Goal: Task Accomplishment & Management: Use online tool/utility

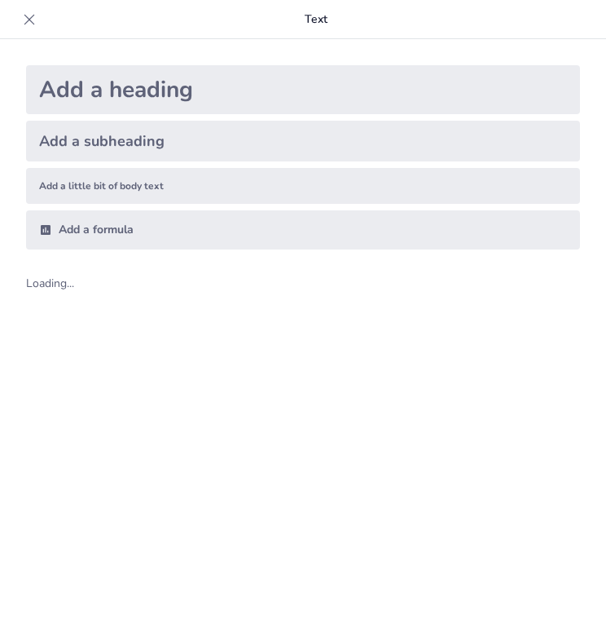
scroll to position [22, 0]
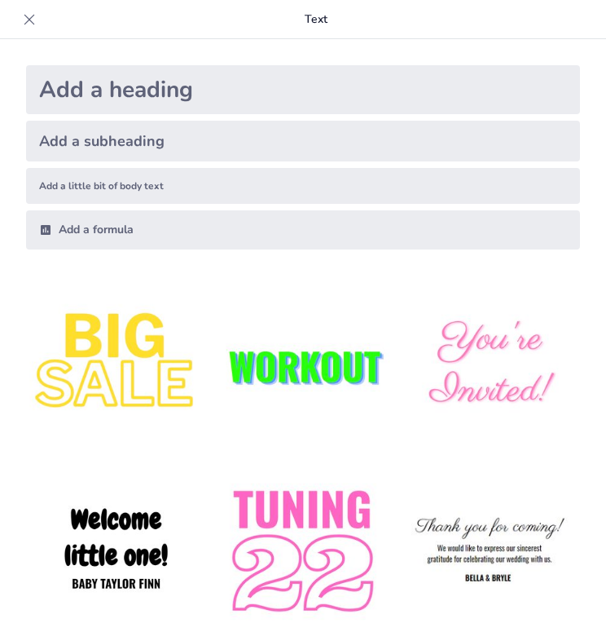
type input "Imported REUNIÓN DE DOCENTES 2025.2 (1).pptx"
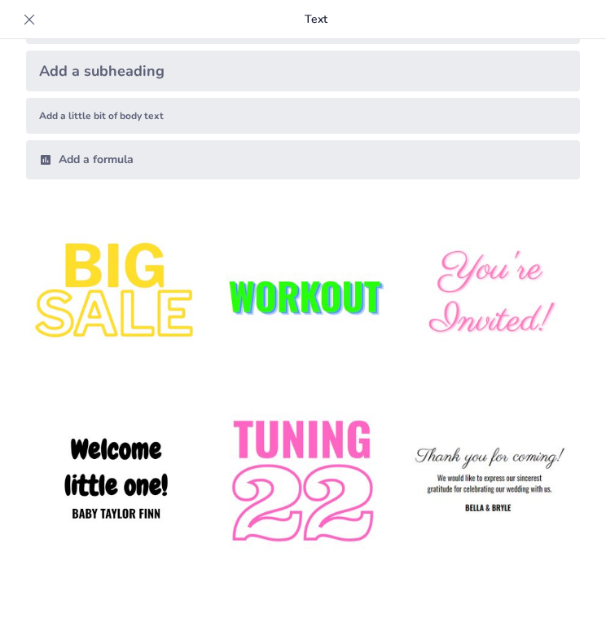
scroll to position [163, 0]
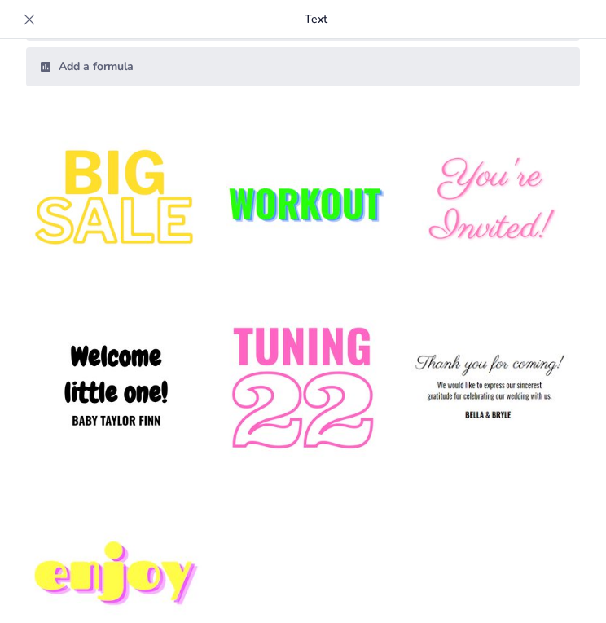
click at [125, 390] on img at bounding box center [116, 389] width 180 height 180
click at [146, 388] on img at bounding box center [116, 389] width 180 height 180
click at [100, 368] on img at bounding box center [116, 389] width 180 height 180
click at [123, 345] on img at bounding box center [116, 389] width 180 height 180
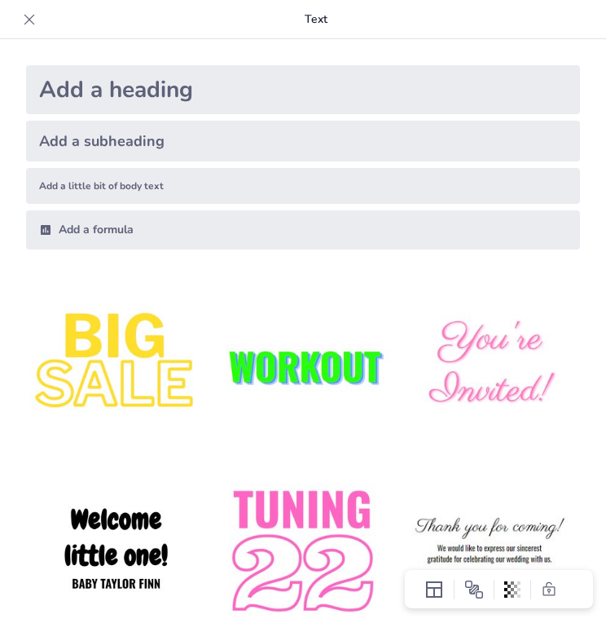
click at [217, 101] on div "Add a heading" at bounding box center [303, 89] width 554 height 49
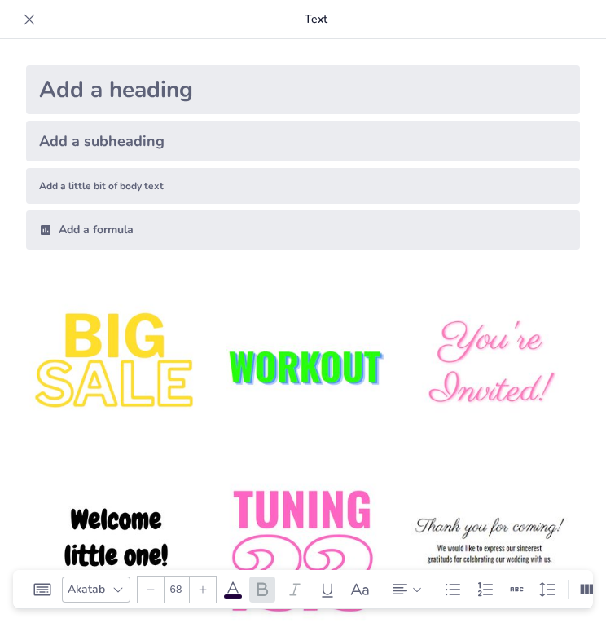
click at [190, 152] on div "Add a subheading" at bounding box center [303, 141] width 554 height 41
click at [197, 84] on div "Add a heading" at bounding box center [303, 89] width 554 height 49
type input "68"
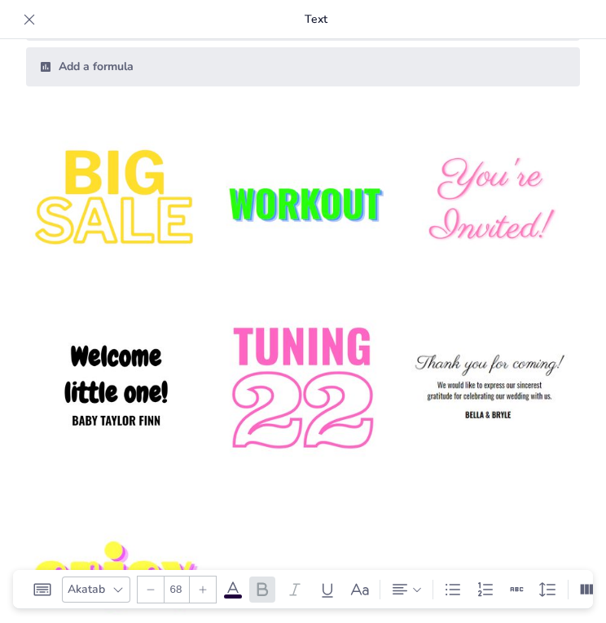
click at [121, 372] on img at bounding box center [116, 389] width 180 height 180
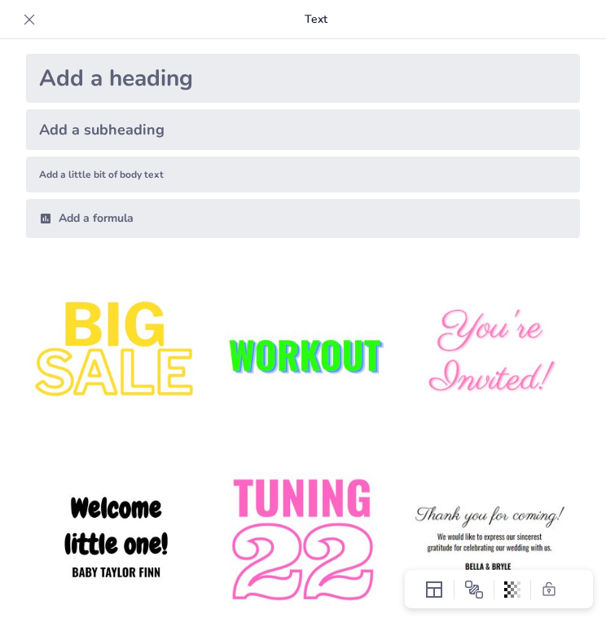
scroll to position [0, 0]
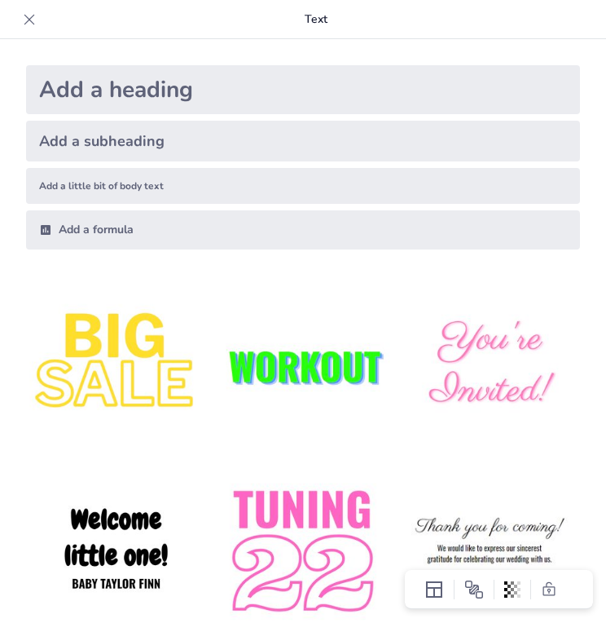
click at [161, 97] on div "Add a heading" at bounding box center [303, 89] width 554 height 49
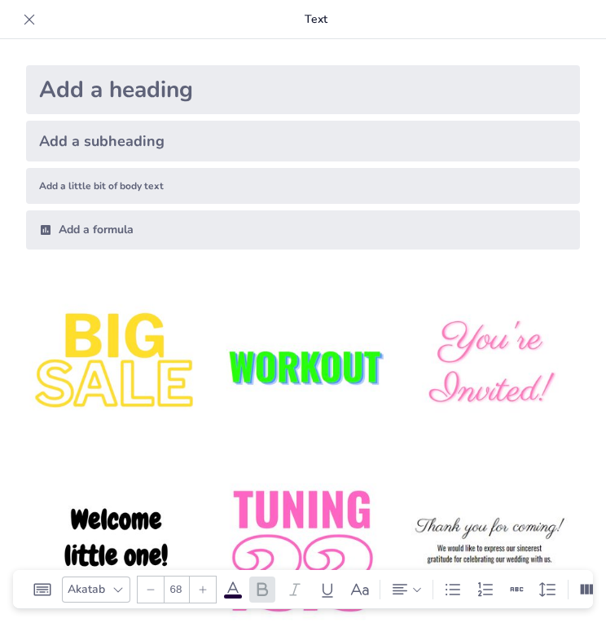
click at [117, 242] on div "Add a formula" at bounding box center [303, 229] width 554 height 39
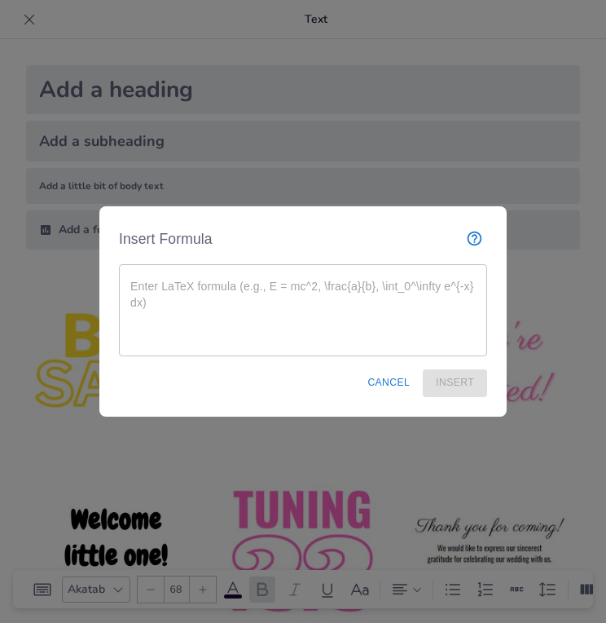
click at [404, 381] on button "Cancel" at bounding box center [388, 382] width 55 height 27
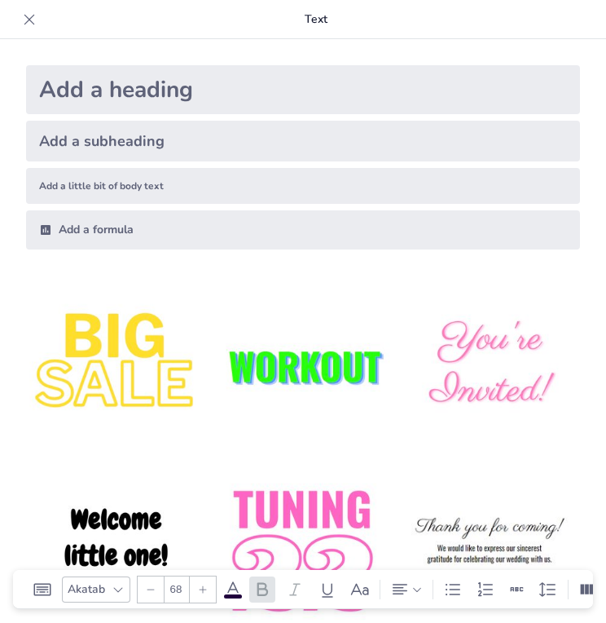
click at [29, 18] on icon at bounding box center [29, 19] width 16 height 16
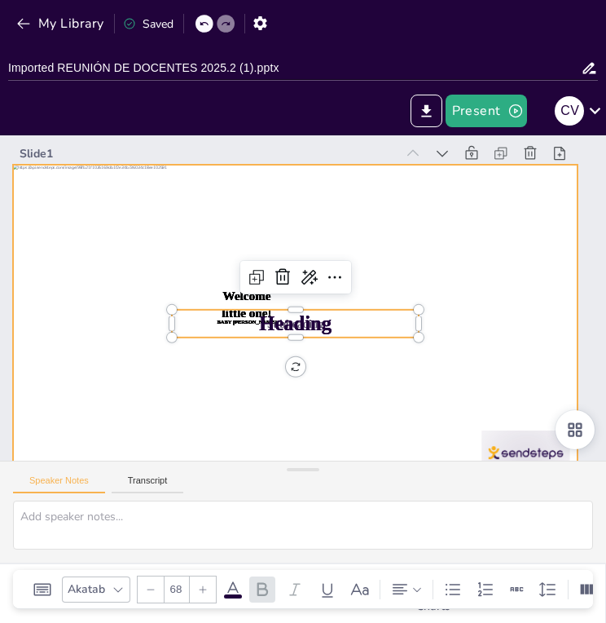
click at [507, 340] on div at bounding box center [282, 314] width 644 height 589
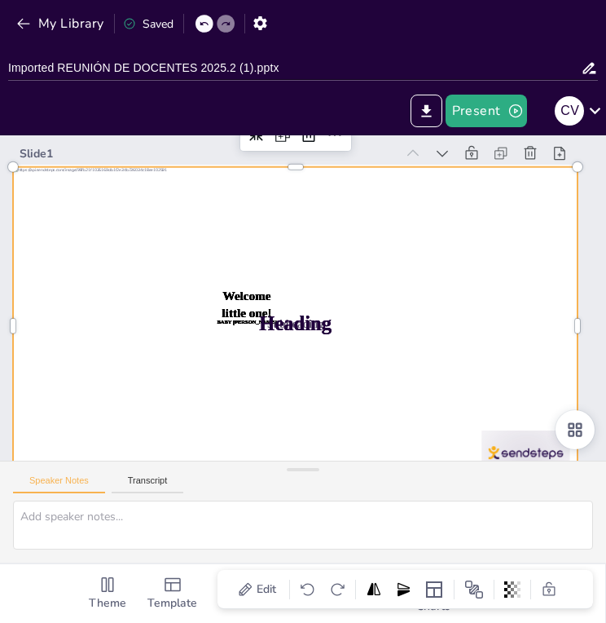
click at [596, 363] on div "Slide 1 Welcome little one! Baby [PERSON_NAME] Welcome little one! Baby [PERSON…" at bounding box center [294, 303] width 604 height 698
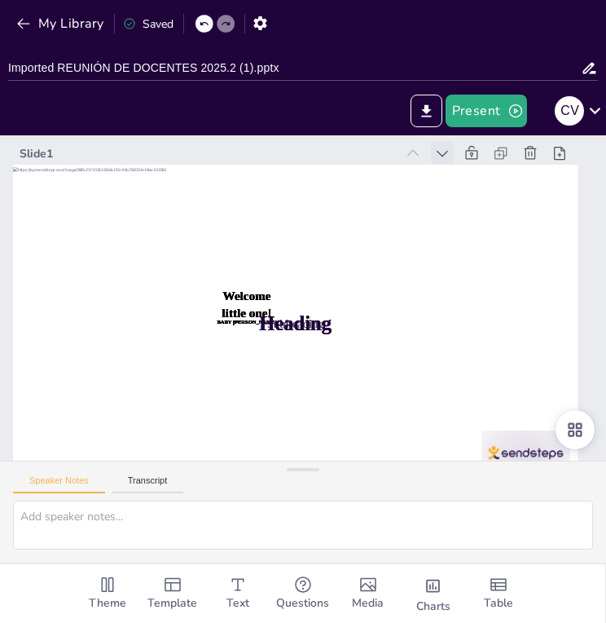
click at [491, 315] on icon at bounding box center [502, 326] width 23 height 23
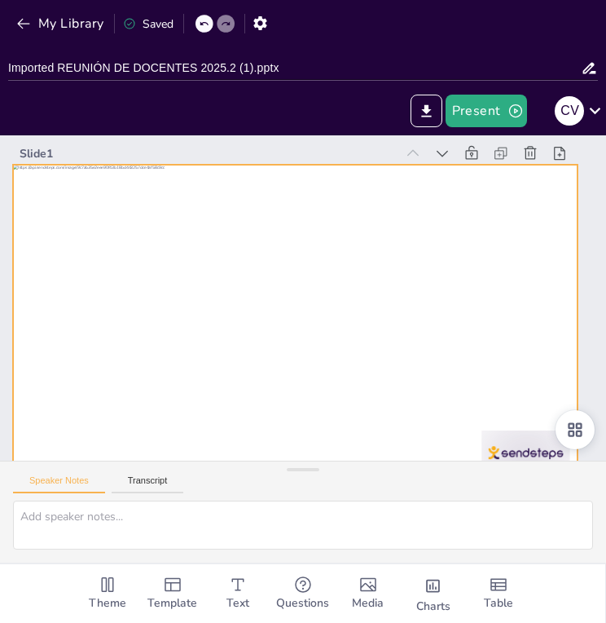
click at [285, 262] on div at bounding box center [295, 324] width 565 height 318
